Goal: Task Accomplishment & Management: Manage account settings

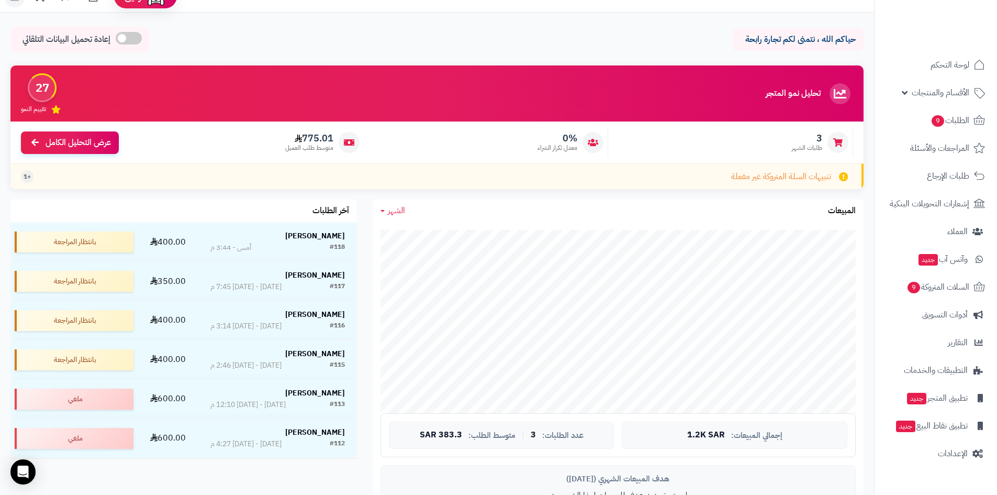
scroll to position [19, 0]
click at [326, 68] on span "لوحة التحكم" at bounding box center [950, 65] width 38 height 15
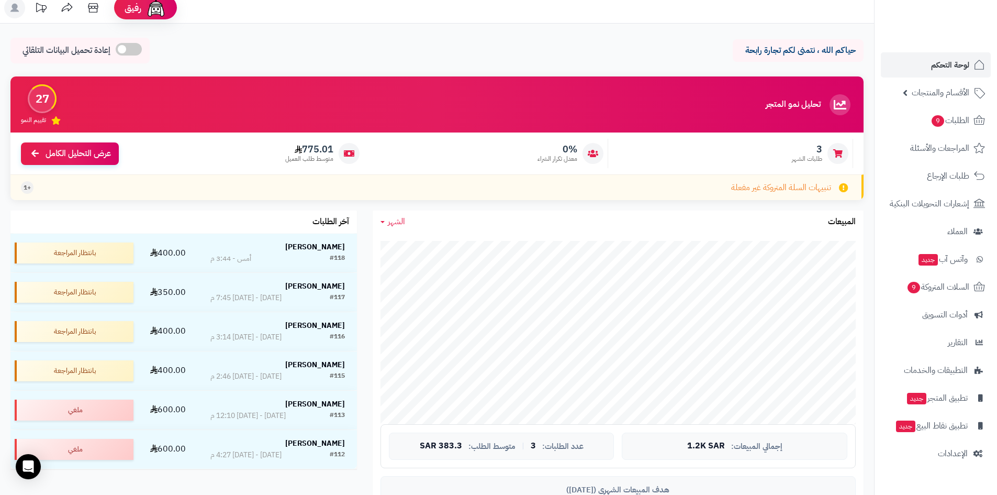
scroll to position [9, 0]
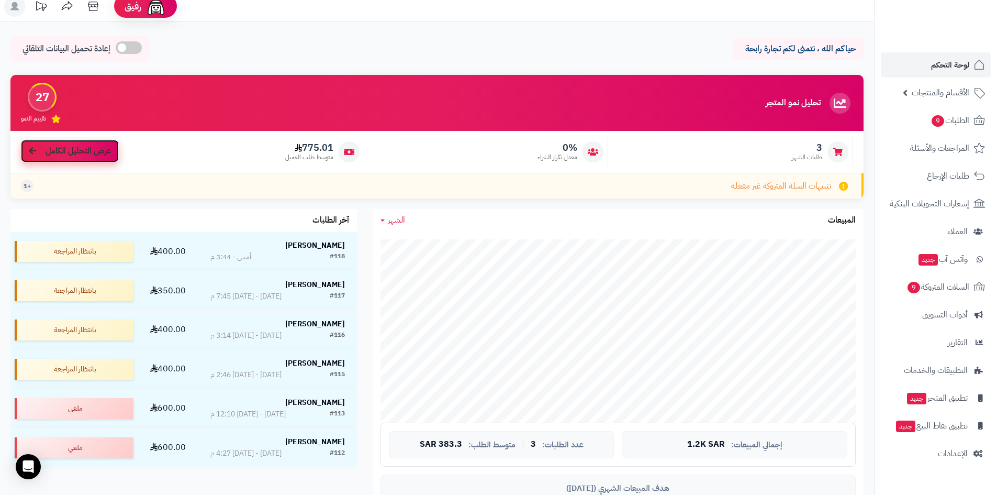
click at [69, 156] on span "عرض التحليل الكامل" at bounding box center [78, 151] width 65 height 12
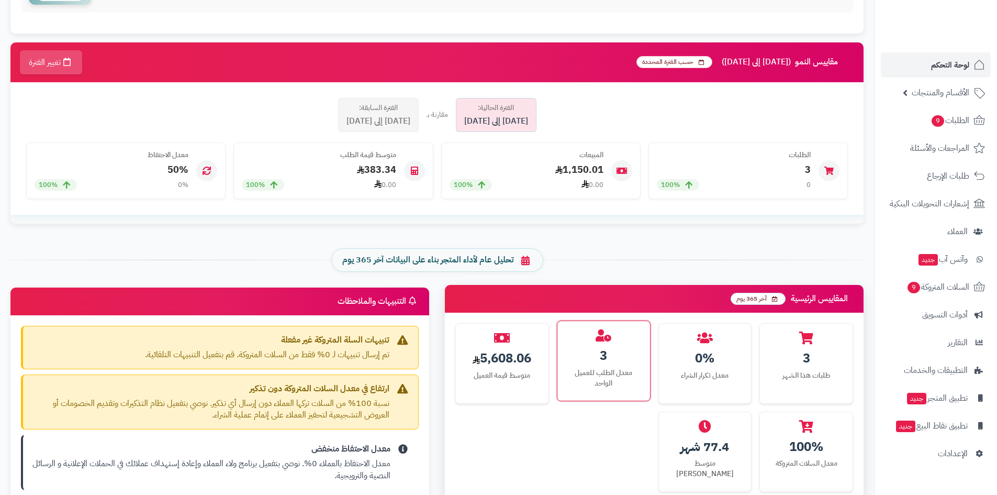
scroll to position [244, 0]
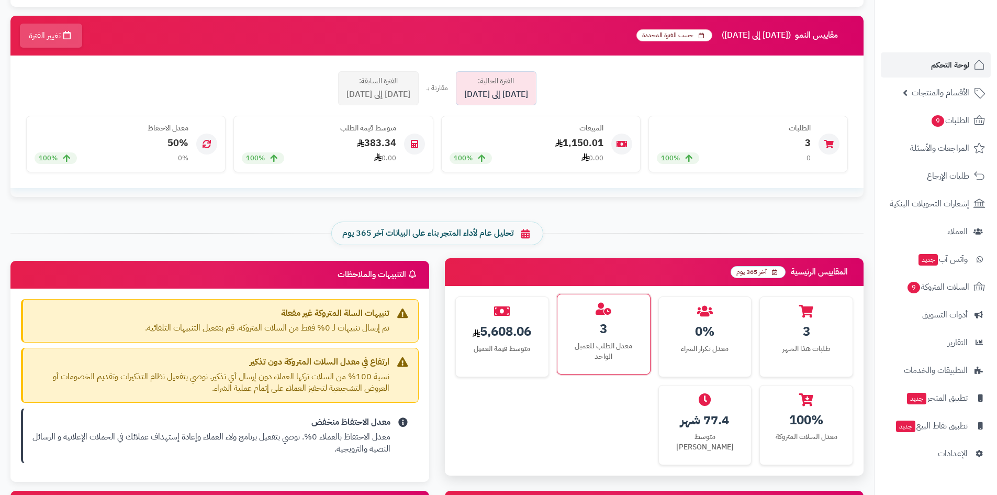
drag, startPoint x: 576, startPoint y: 439, endPoint x: 582, endPoint y: 467, distance: 28.5
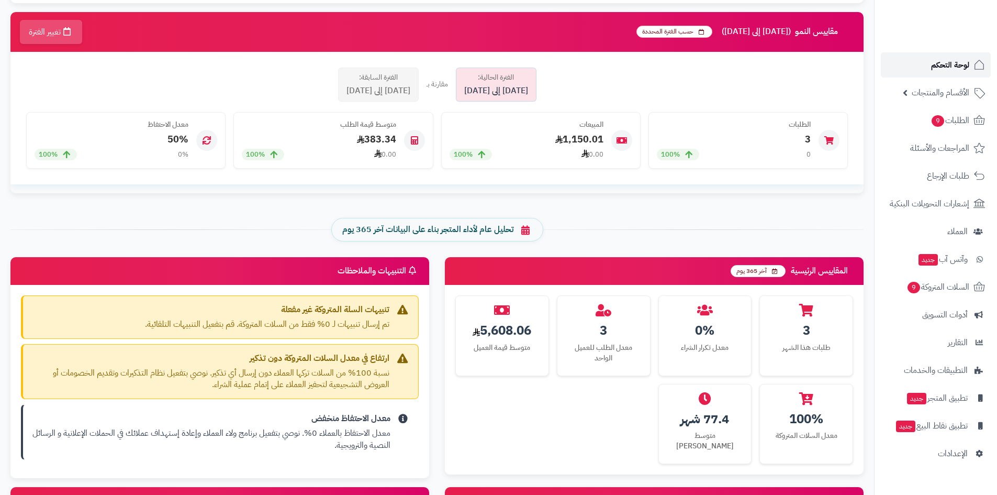
click at [974, 70] on icon at bounding box center [979, 65] width 13 height 13
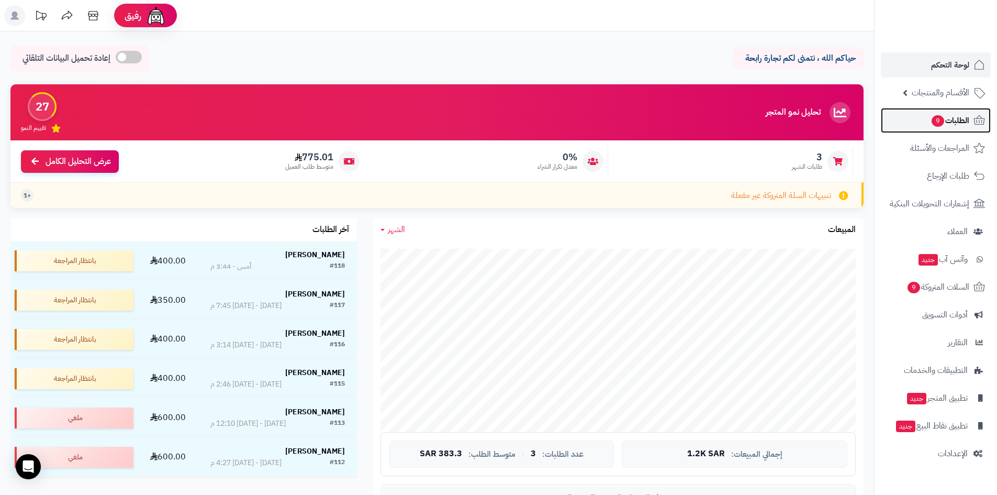
click at [957, 117] on span "الطلبات 9" at bounding box center [950, 120] width 39 height 15
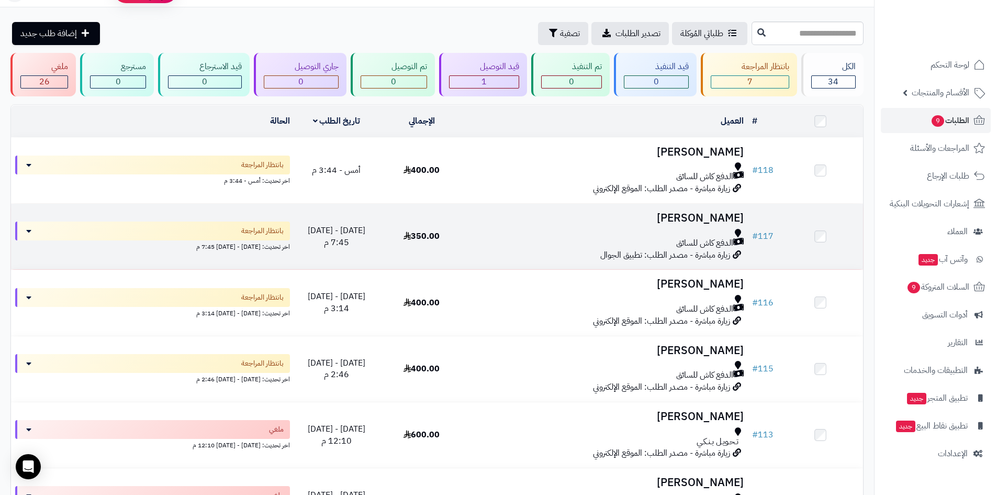
scroll to position [25, 0]
